Goal: Information Seeking & Learning: Learn about a topic

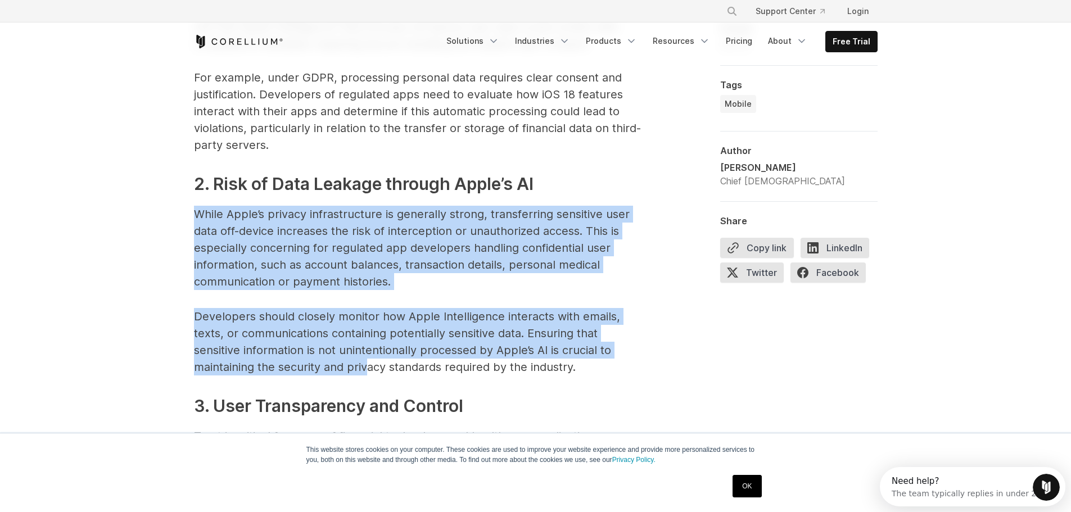
drag, startPoint x: 193, startPoint y: 215, endPoint x: 364, endPoint y: 373, distance: 233.5
click at [364, 373] on p "Developers should closely monitor how Apple Intelligence interacts with emails,…" at bounding box center [419, 341] width 450 height 67
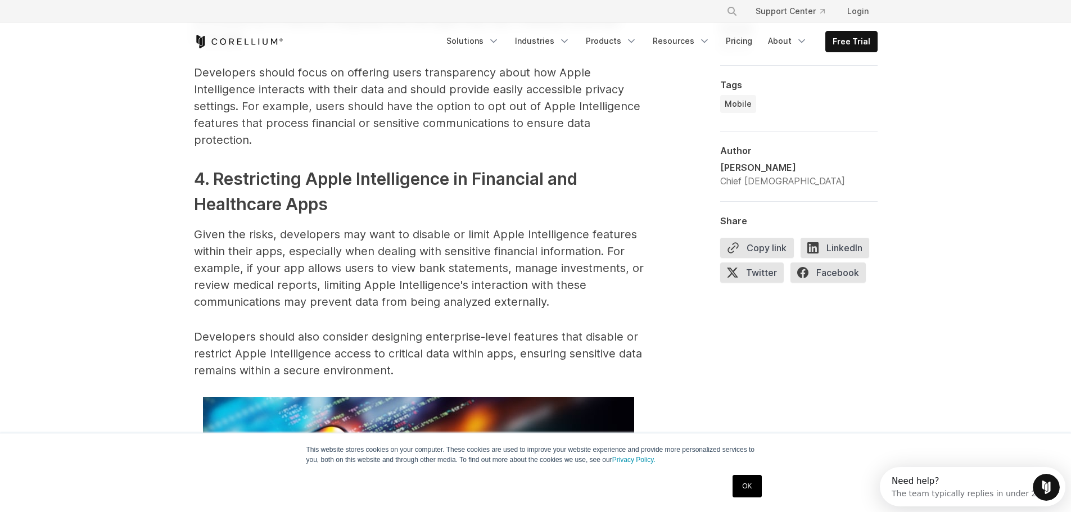
scroll to position [2083, 0]
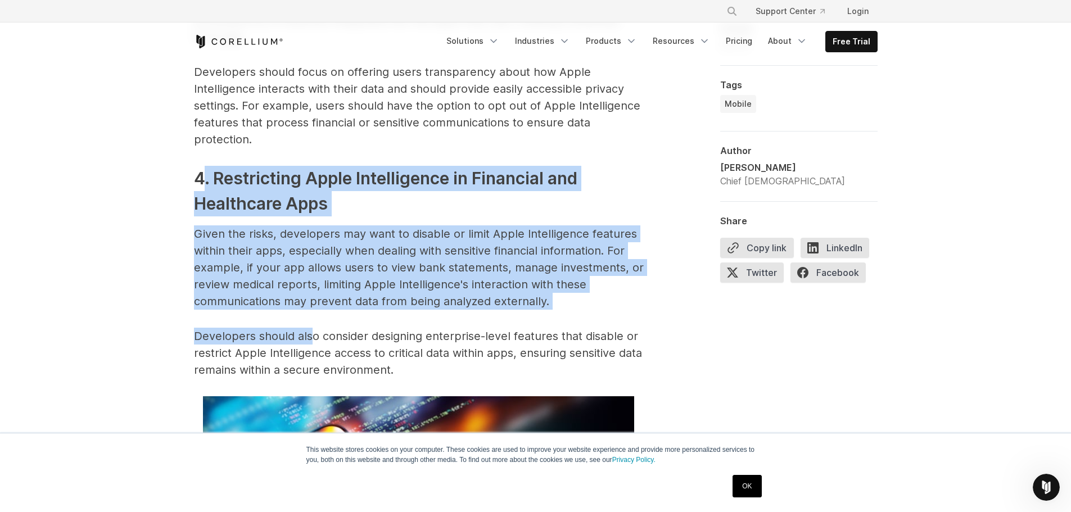
drag, startPoint x: 256, startPoint y: 216, endPoint x: 312, endPoint y: 316, distance: 115.2
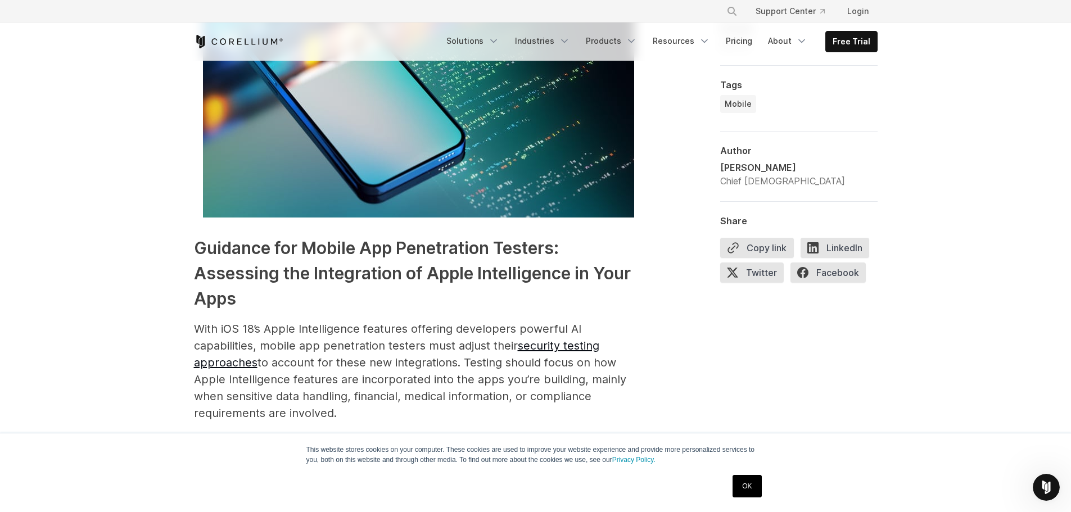
scroll to position [2589, 0]
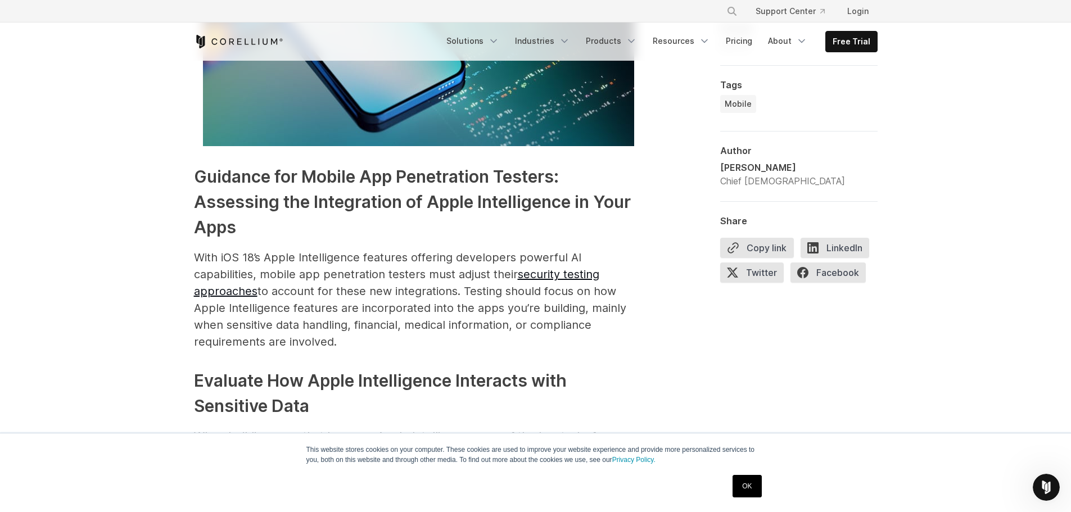
drag, startPoint x: 432, startPoint y: 395, endPoint x: 411, endPoint y: 390, distance: 21.4
click at [432, 395] on h3 "Evaluate How Apple Intelligence Interacts with Sensitive Data" at bounding box center [419, 393] width 450 height 51
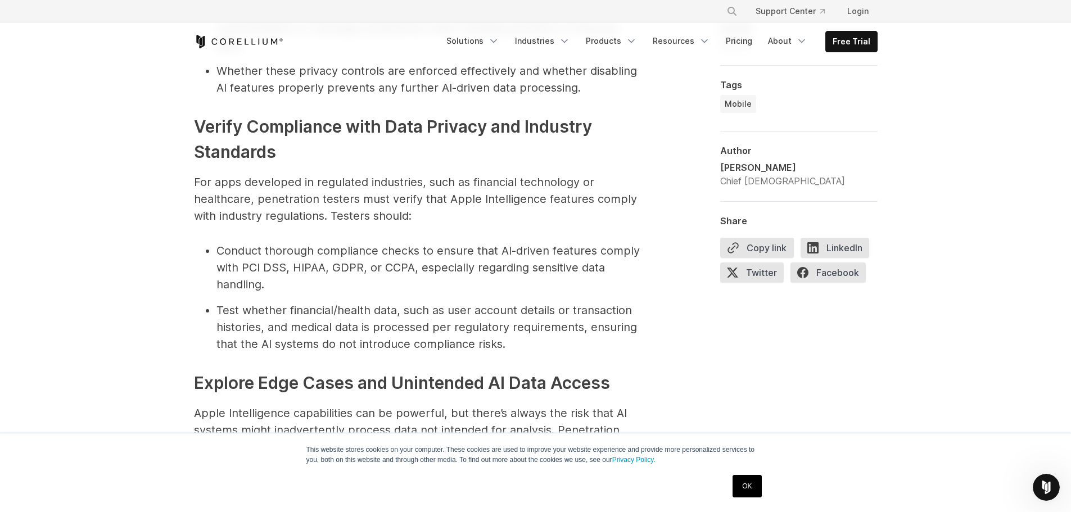
scroll to position [4219, 0]
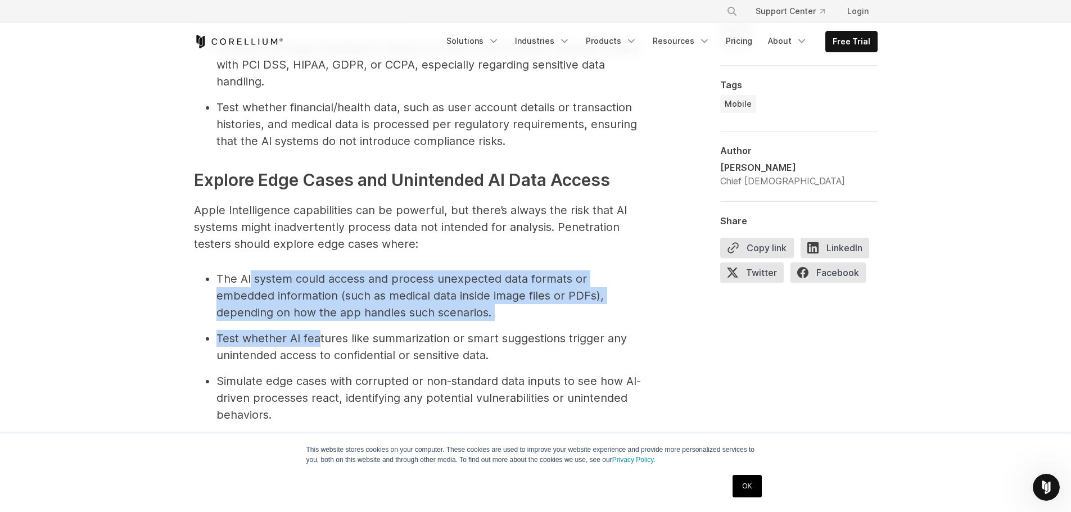
drag, startPoint x: 251, startPoint y: 243, endPoint x: 318, endPoint y: 302, distance: 89.2
click at [318, 302] on ul "The AI system could access and process unexpected data formats or embedded info…" at bounding box center [419, 346] width 450 height 153
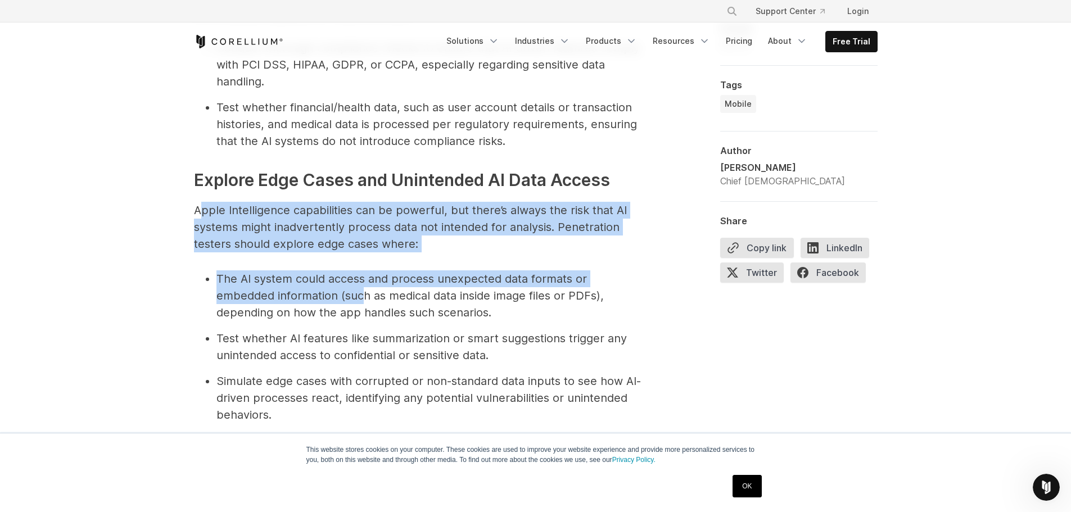
drag, startPoint x: 223, startPoint y: 183, endPoint x: 361, endPoint y: 267, distance: 161.2
click at [361, 270] on li "The AI system could access and process unexpected data formats or embedded info…" at bounding box center [429, 295] width 427 height 51
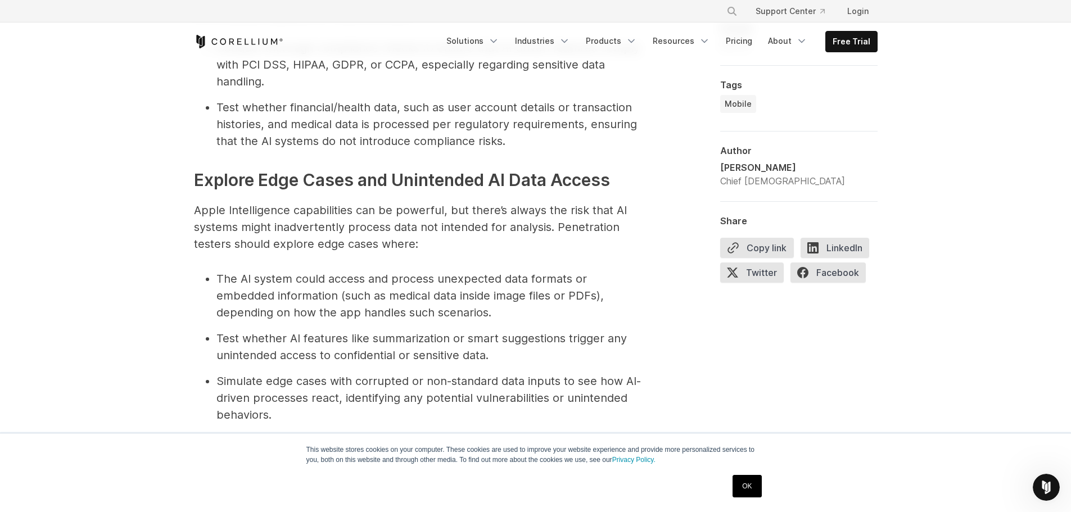
scroll to position [4275, 0]
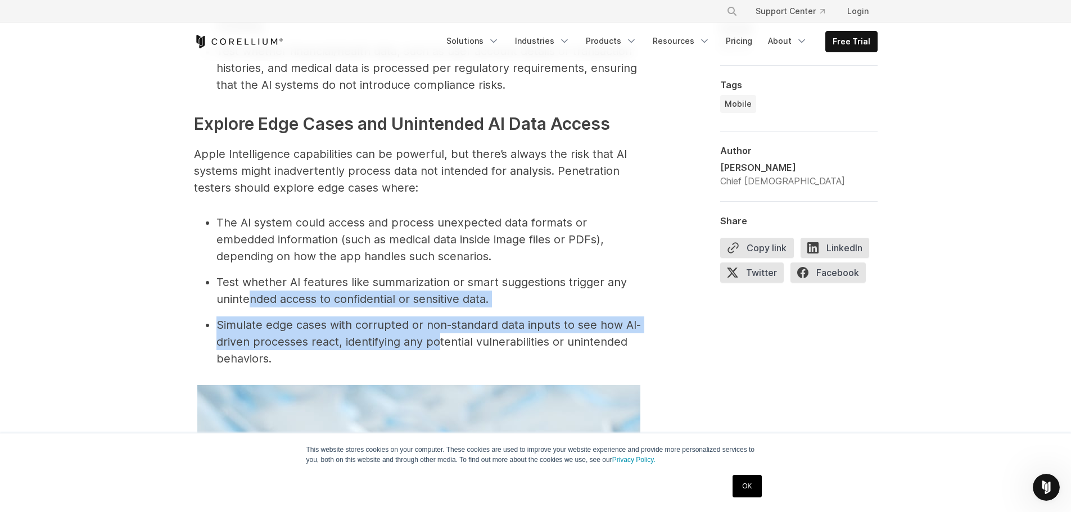
drag, startPoint x: 250, startPoint y: 257, endPoint x: 437, endPoint y: 307, distance: 193.6
click at [437, 307] on ul "The AI system could access and process unexpected data formats or embedded info…" at bounding box center [419, 290] width 450 height 153
click at [437, 316] on li "Simulate edge cases with corrupted or non-standard data inputs to see how AI-dr…" at bounding box center [429, 341] width 427 height 51
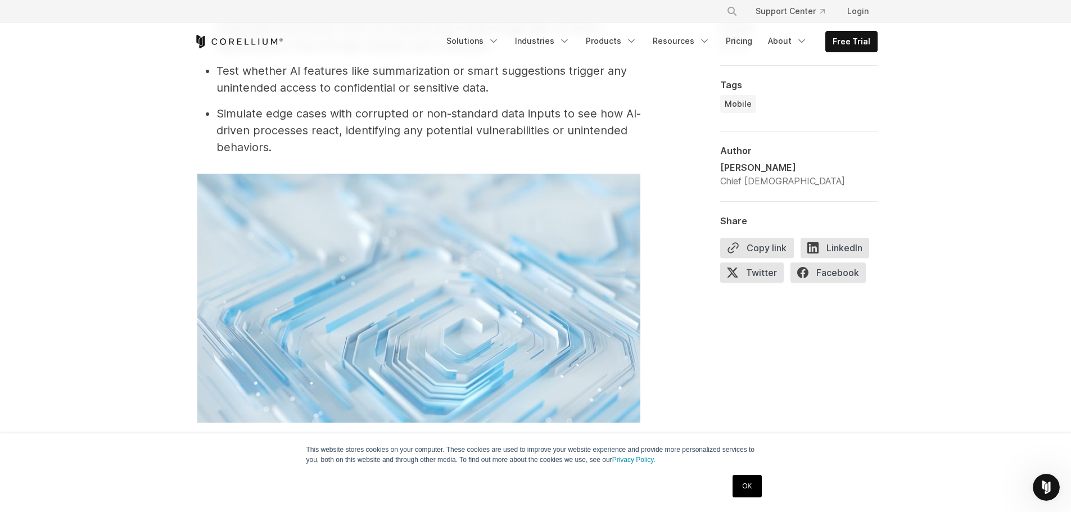
scroll to position [4668, 0]
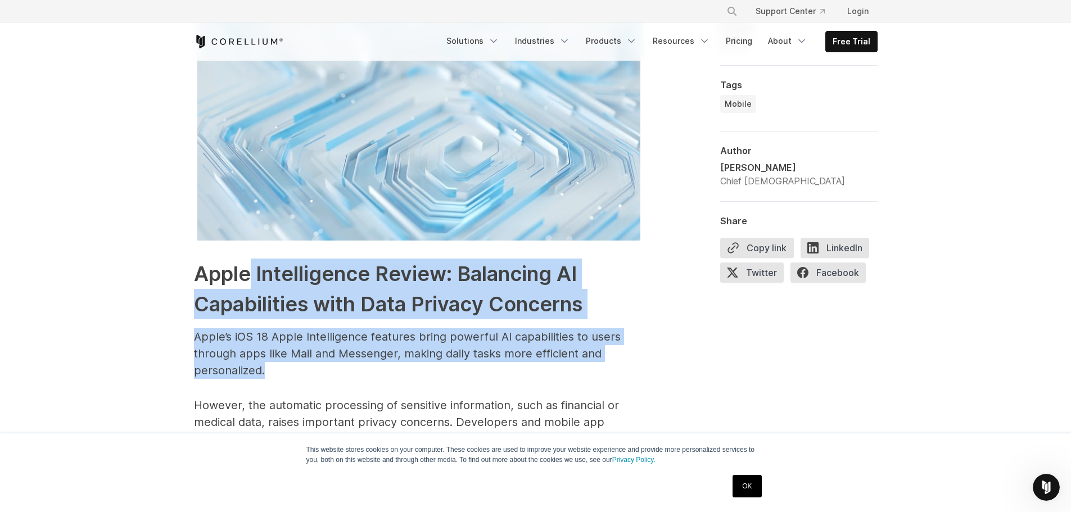
drag, startPoint x: 250, startPoint y: 244, endPoint x: 383, endPoint y: 329, distance: 157.8
click at [383, 329] on p "Apple’s iOS 18 Apple Intelligence features bring powerful AI capabilities to us…" at bounding box center [419, 353] width 450 height 51
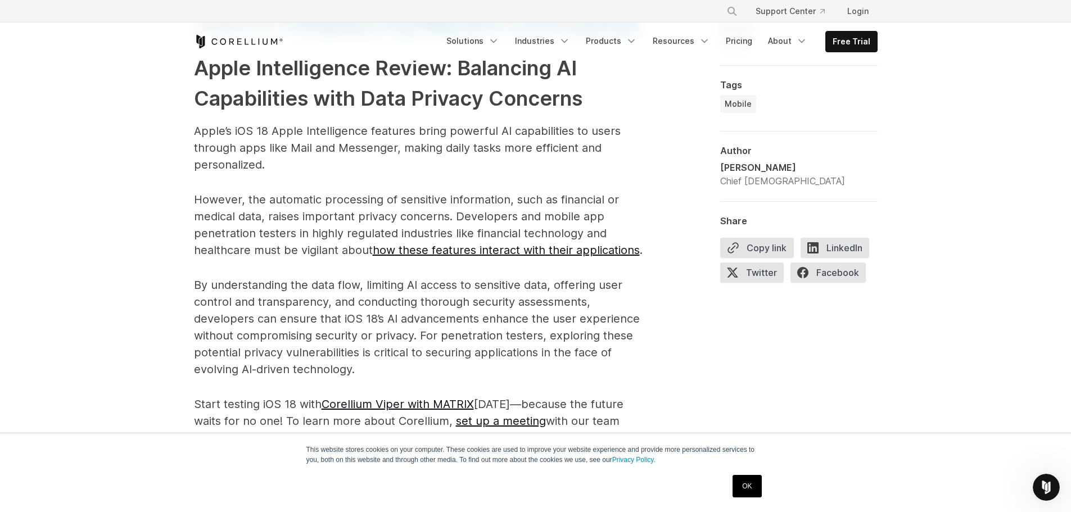
scroll to position [4893, 0]
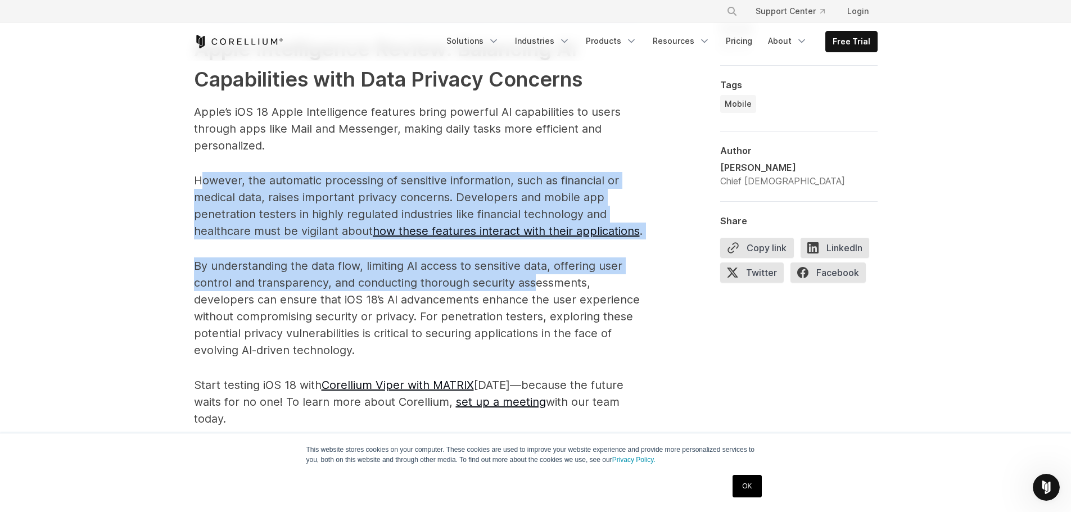
drag, startPoint x: 205, startPoint y: 150, endPoint x: 533, endPoint y: 273, distance: 350.3
click at [533, 273] on p "By understanding the data flow, limiting AI access to sensitive data, offering …" at bounding box center [419, 307] width 450 height 101
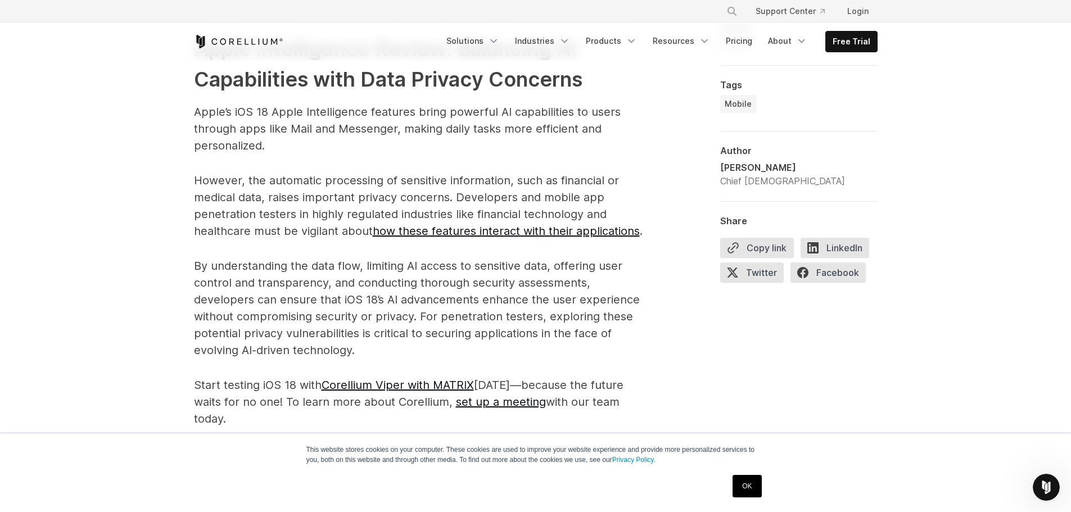
drag, startPoint x: 377, startPoint y: 251, endPoint x: 579, endPoint y: 330, distance: 217.5
click at [579, 330] on p "By understanding the data flow, limiting AI access to sensitive data, offering …" at bounding box center [419, 307] width 450 height 101
